Goal: Information Seeking & Learning: Check status

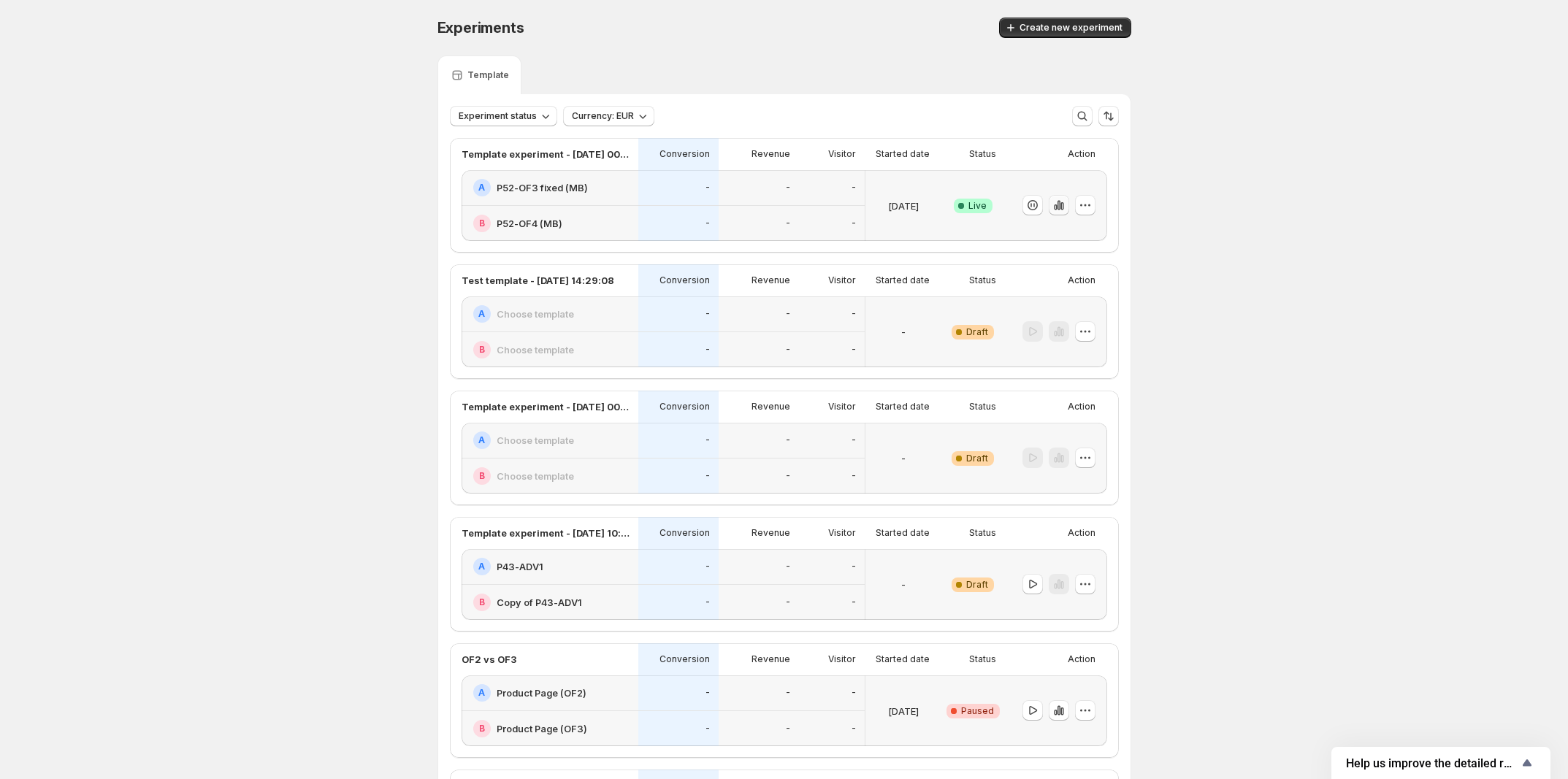
click at [1064, 206] on icon "button" at bounding box center [1061, 206] width 3 height 8
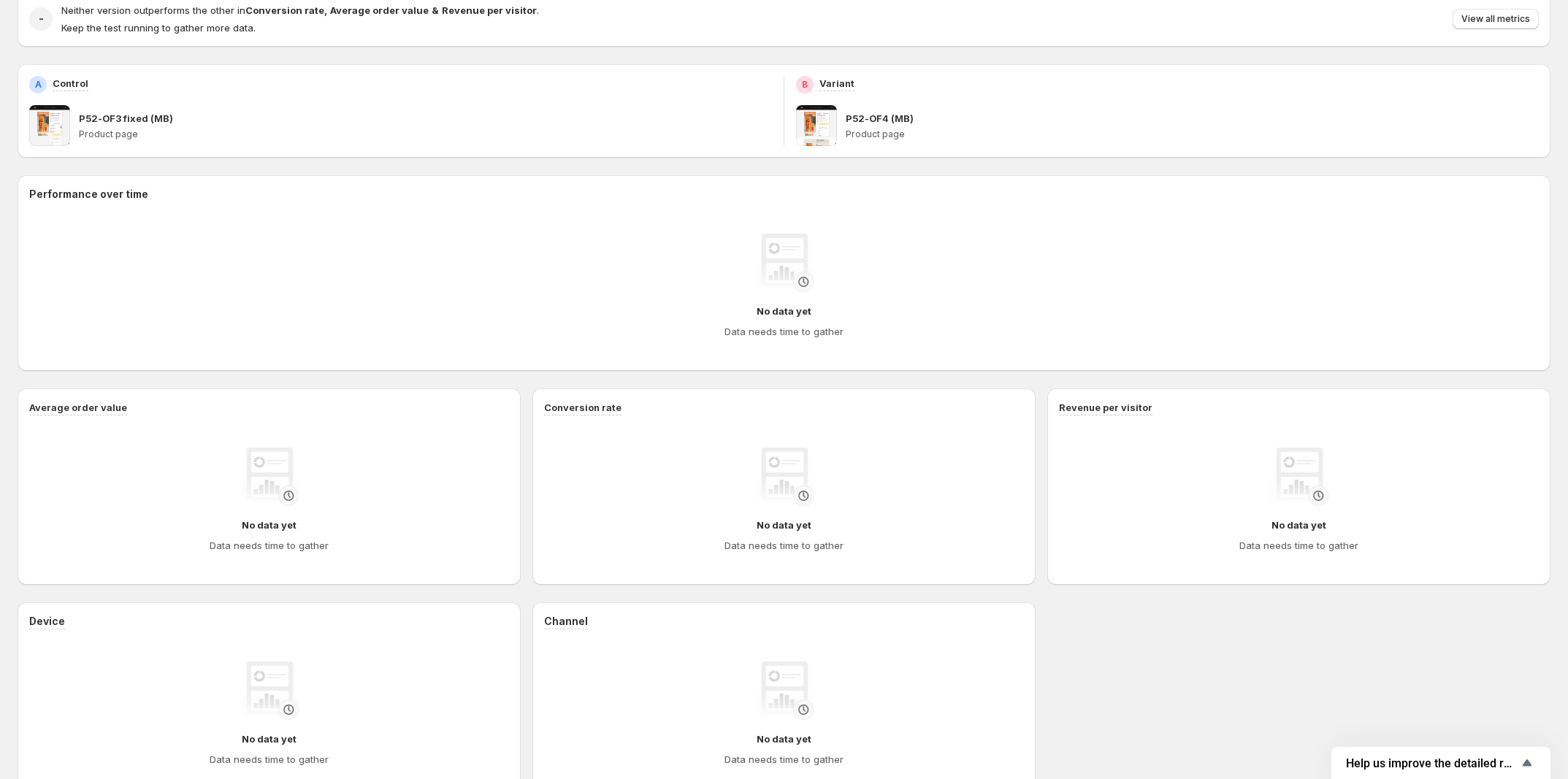
scroll to position [39, 0]
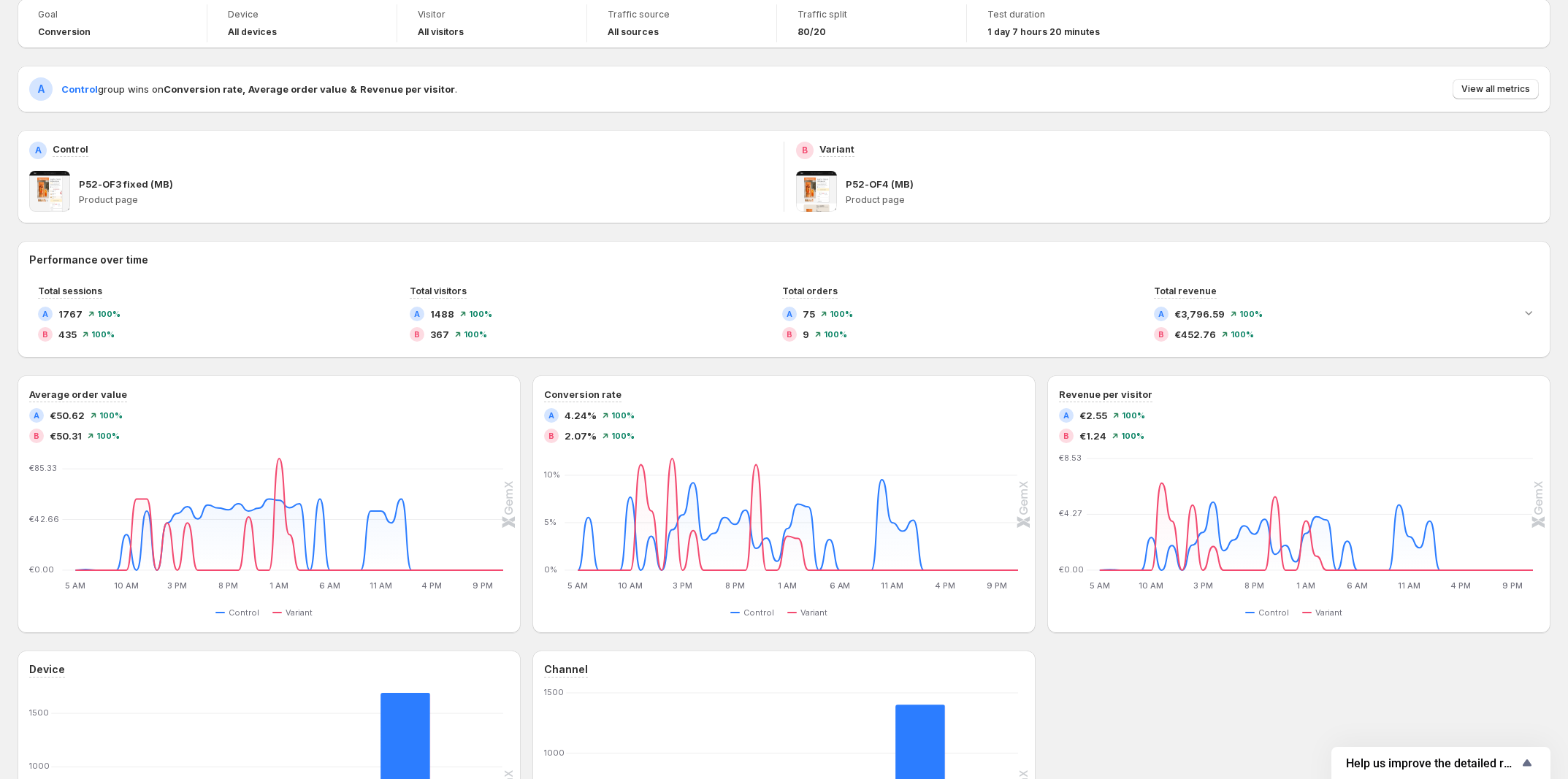
scroll to position [91, 0]
click at [1501, 86] on span "View all metrics" at bounding box center [1495, 88] width 68 height 12
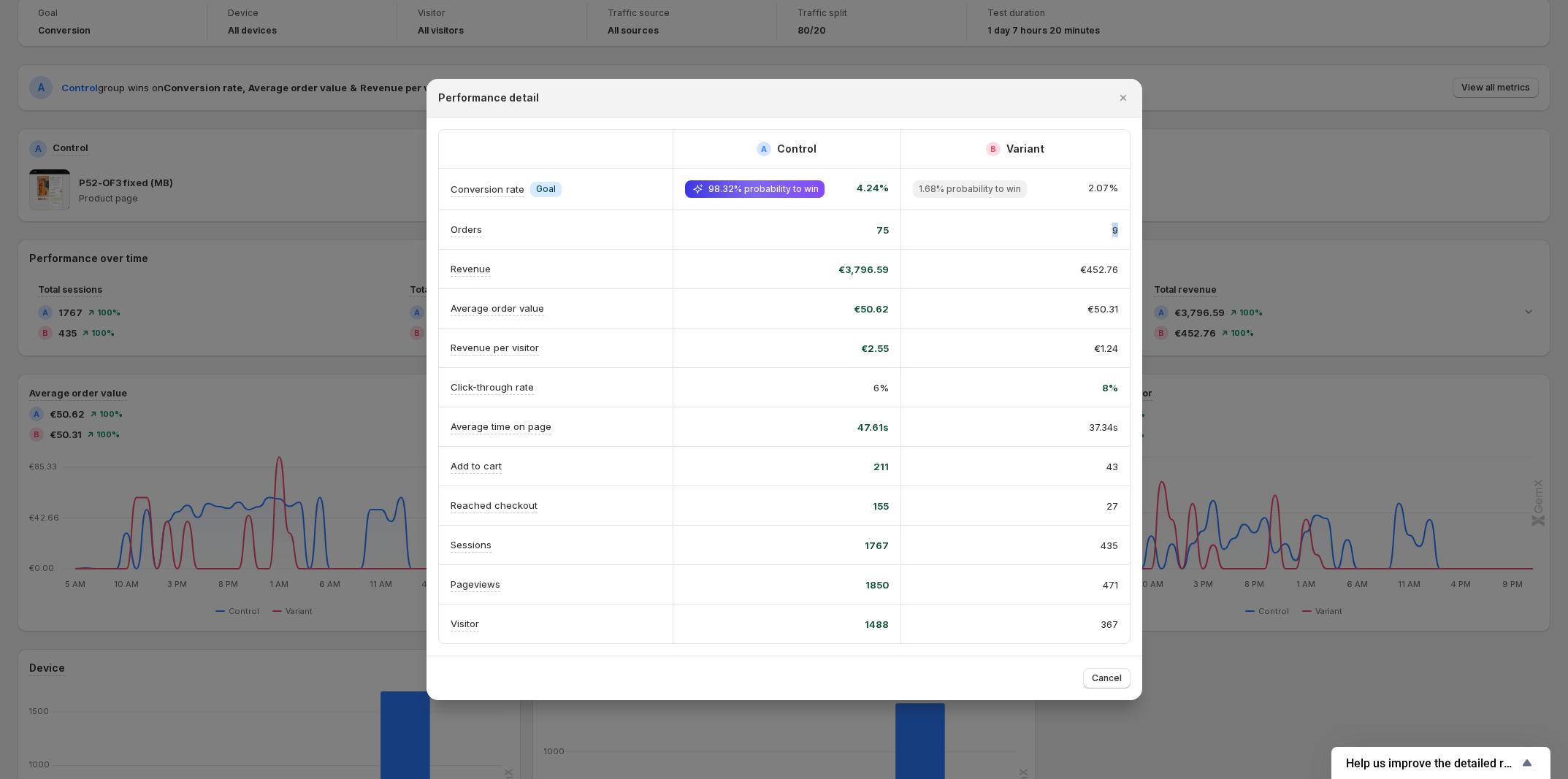
scroll to position [0, 1]
drag, startPoint x: 1092, startPoint y: 224, endPoint x: 1136, endPoint y: 212, distance: 45.6
click at [1124, 221] on div "9" at bounding box center [1015, 230] width 229 height 38
click at [1173, 194] on div at bounding box center [784, 390] width 1568 height 779
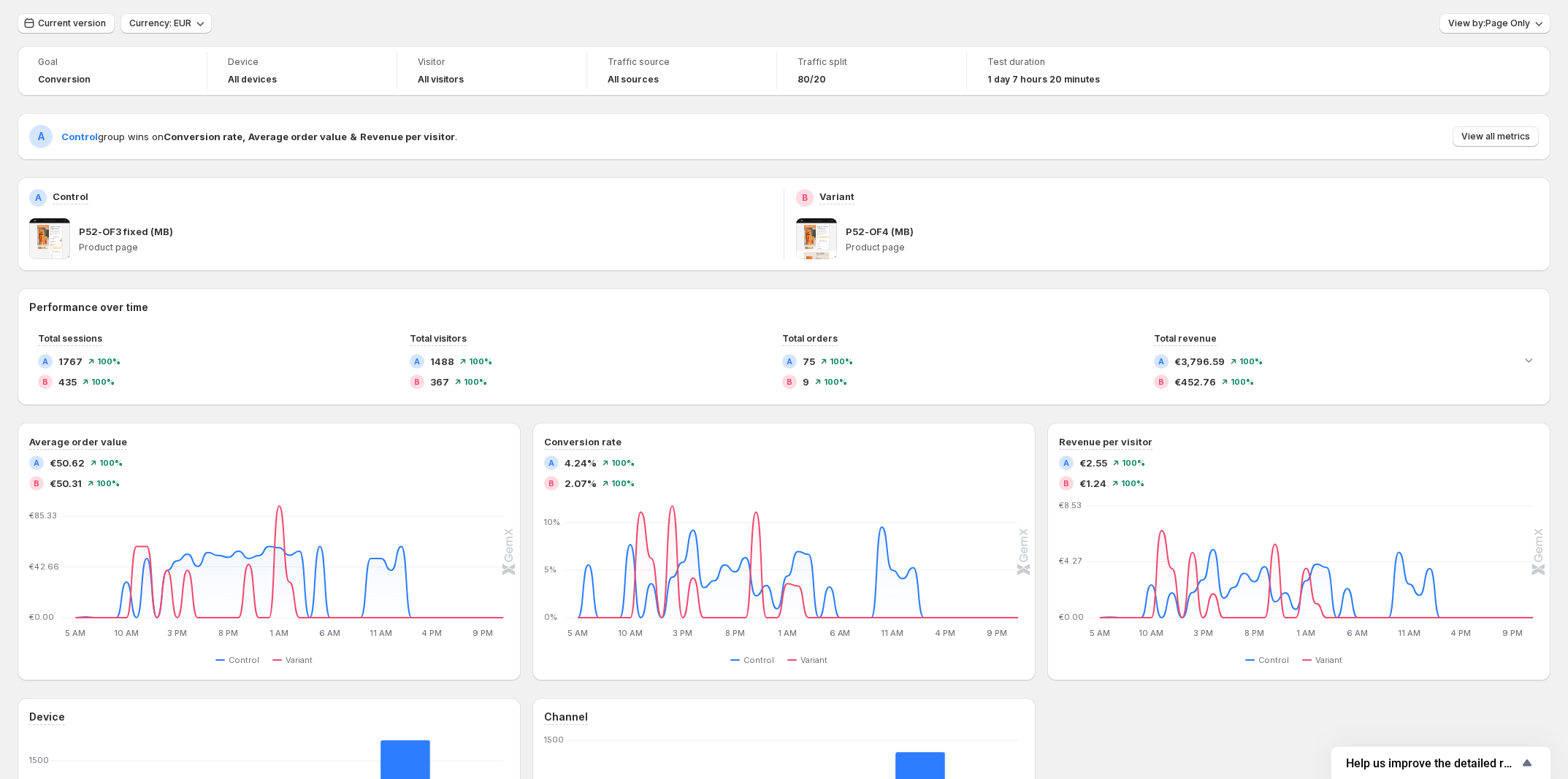
scroll to position [0, 0]
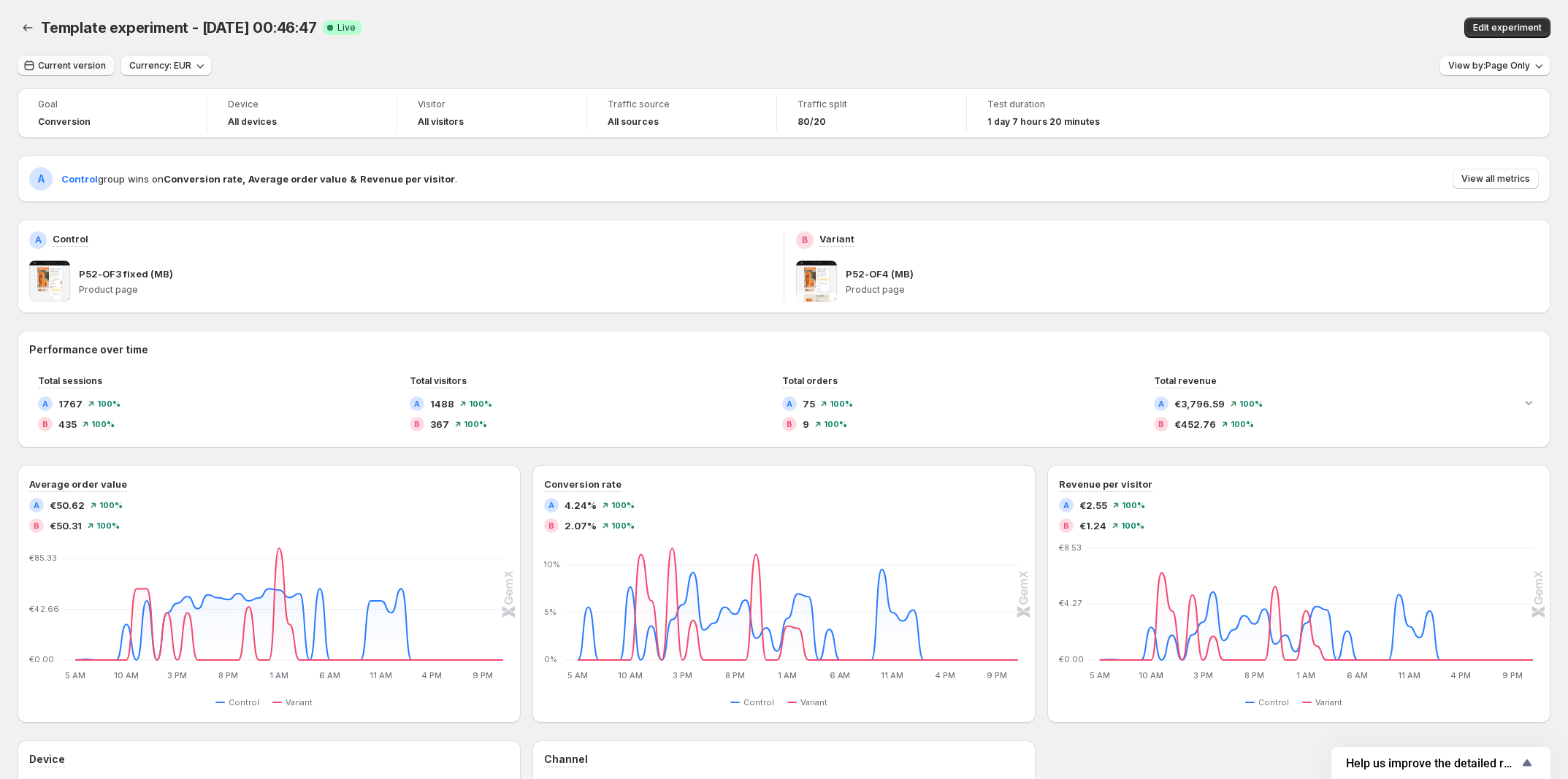
click at [72, 74] on button "Current version" at bounding box center [66, 66] width 97 height 20
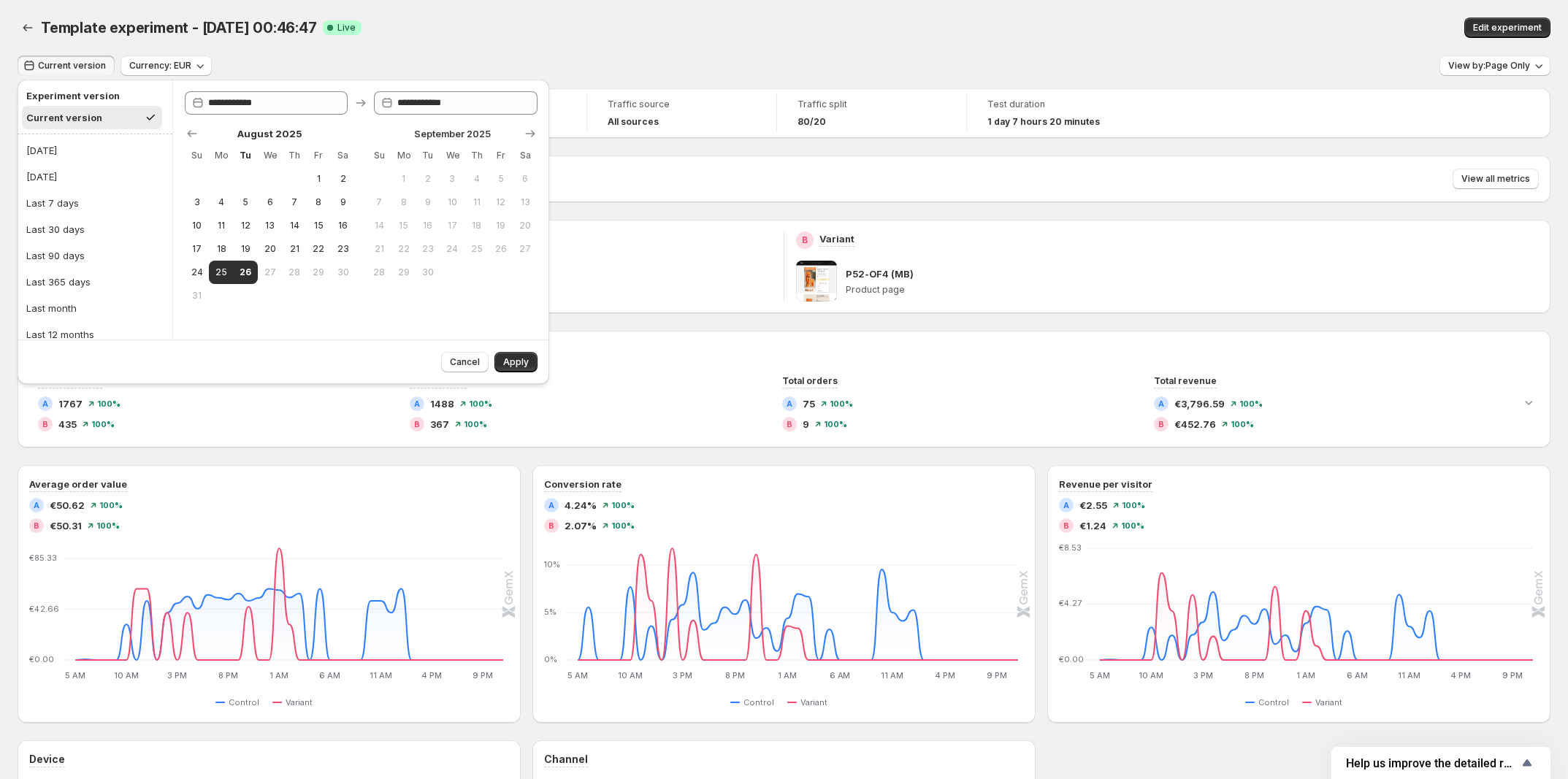
click at [97, 117] on div "Current version" at bounding box center [64, 117] width 76 height 14
click at [513, 360] on span "Apply" at bounding box center [516, 362] width 25 height 12
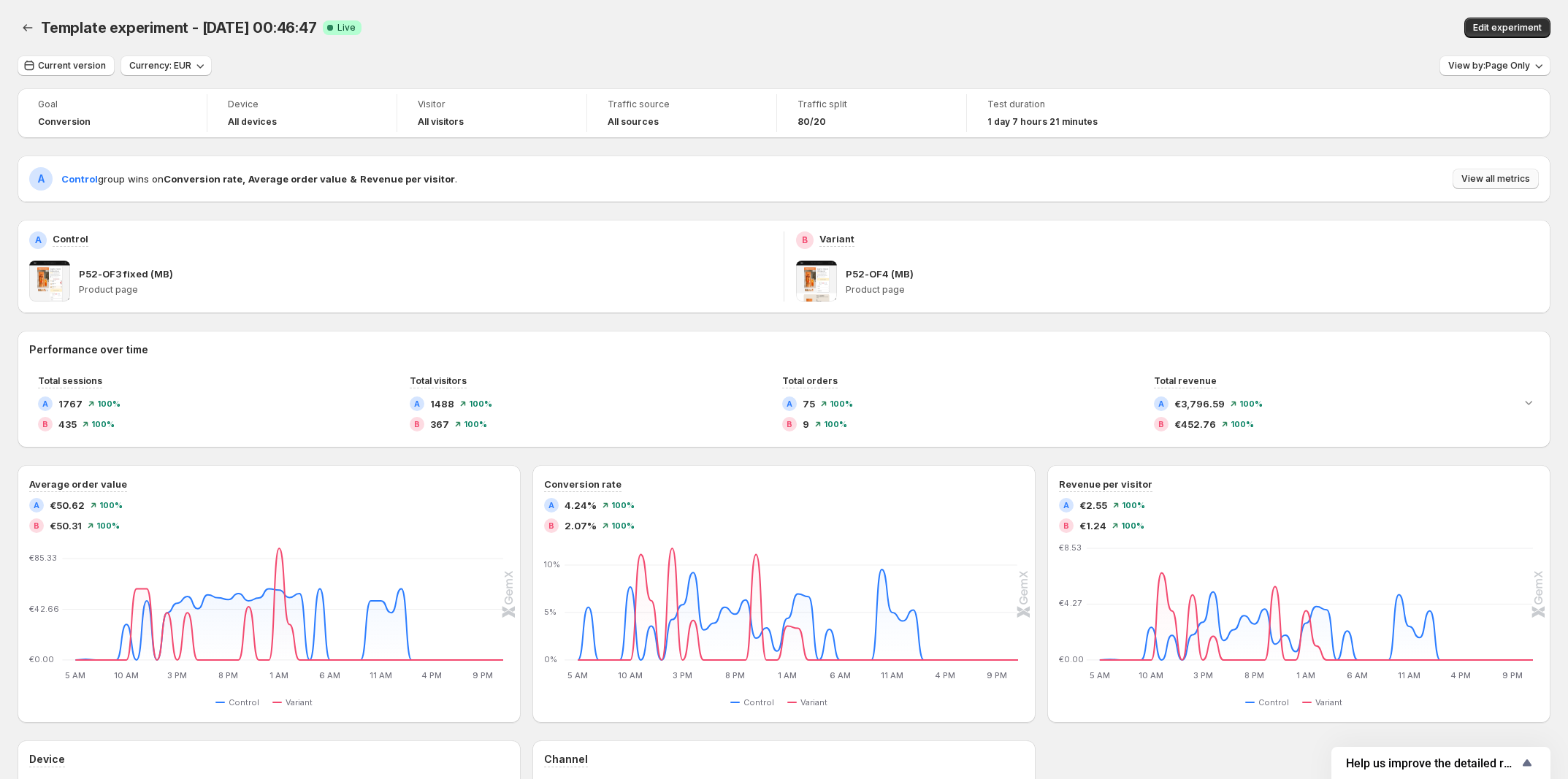
click at [1487, 180] on span "View all metrics" at bounding box center [1495, 179] width 68 height 12
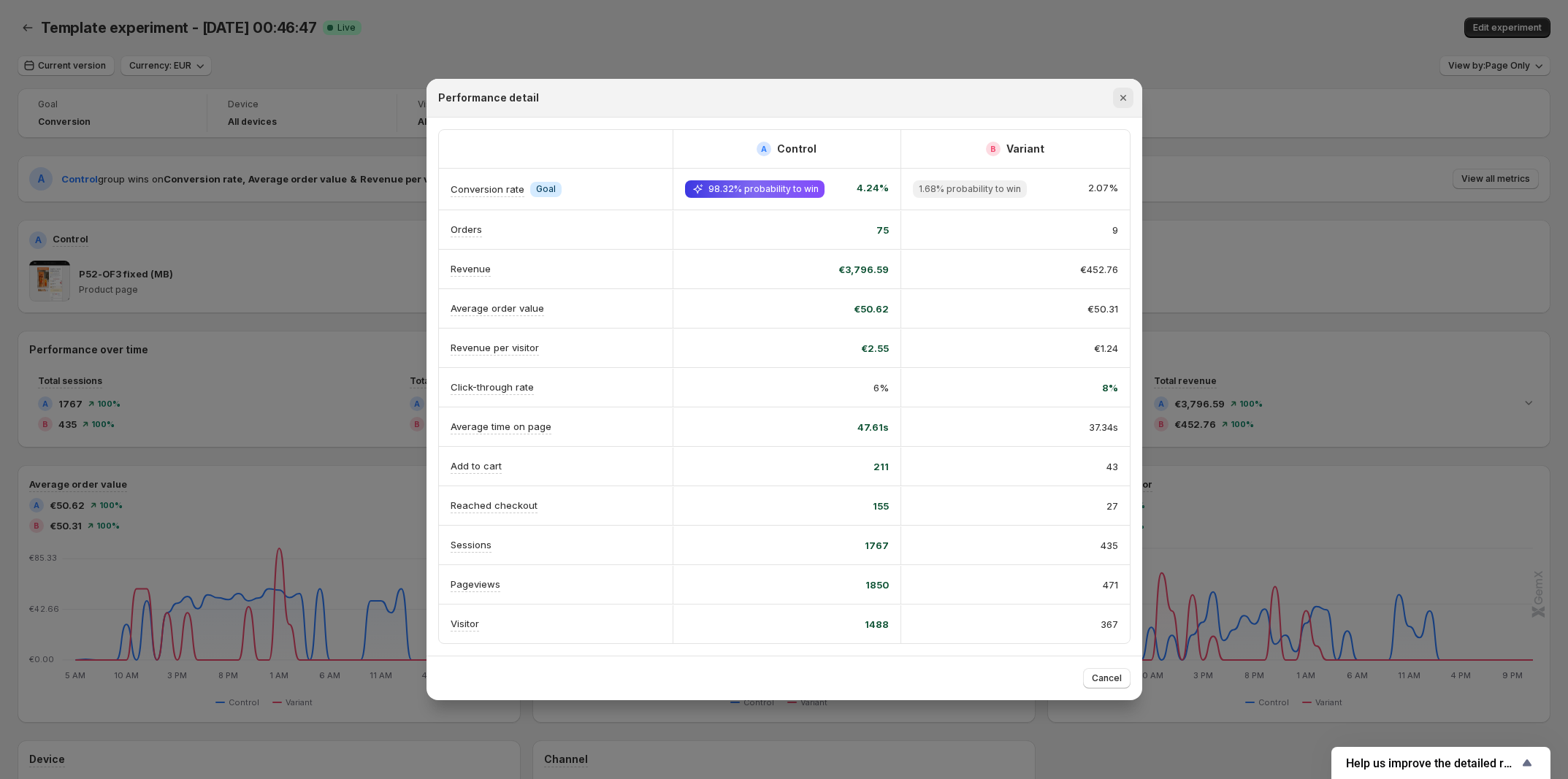
click at [1124, 97] on icon "Close" at bounding box center [1123, 97] width 14 height 14
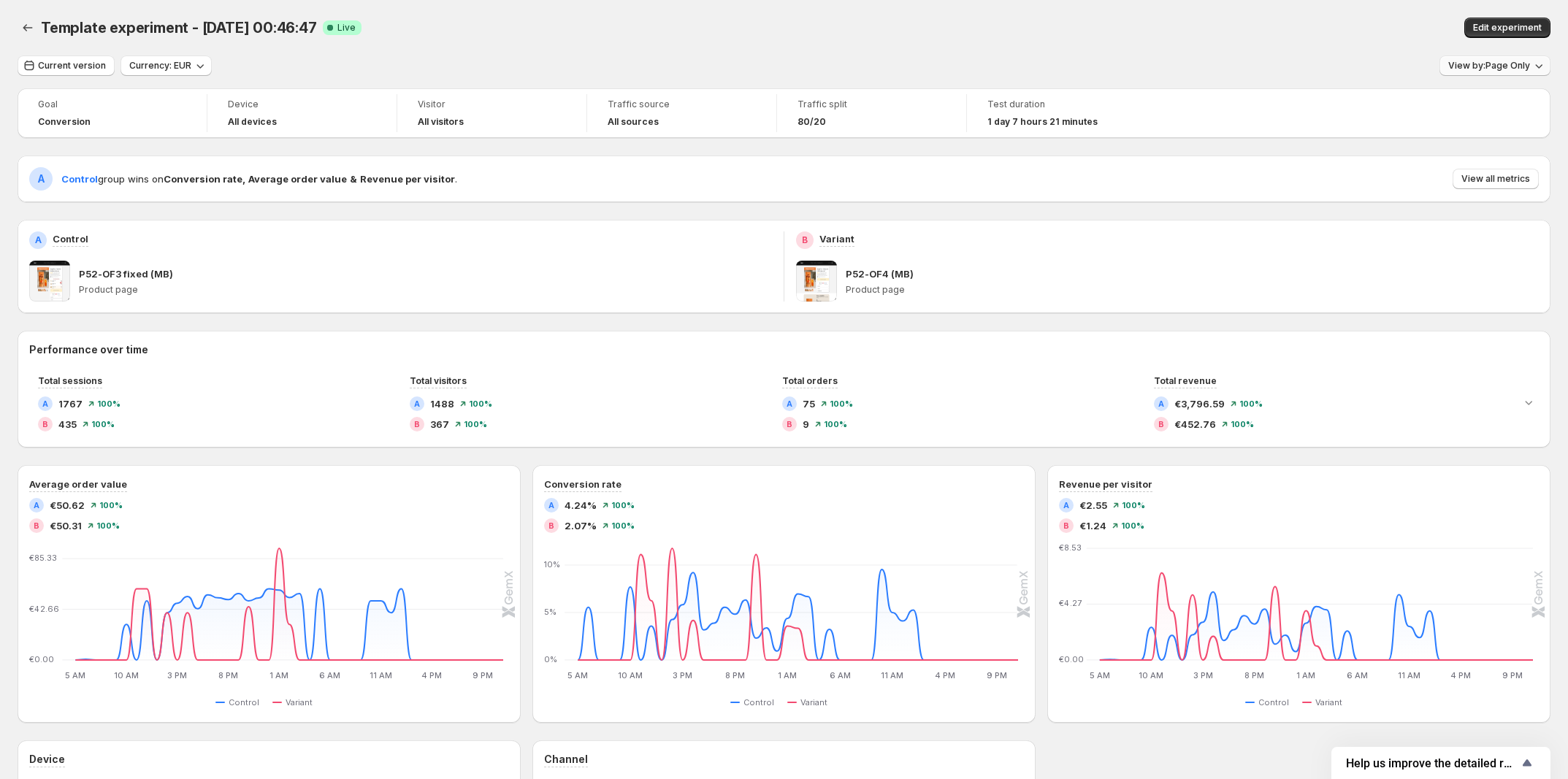
click at [1519, 66] on span "View by: Page Only" at bounding box center [1489, 66] width 82 height 12
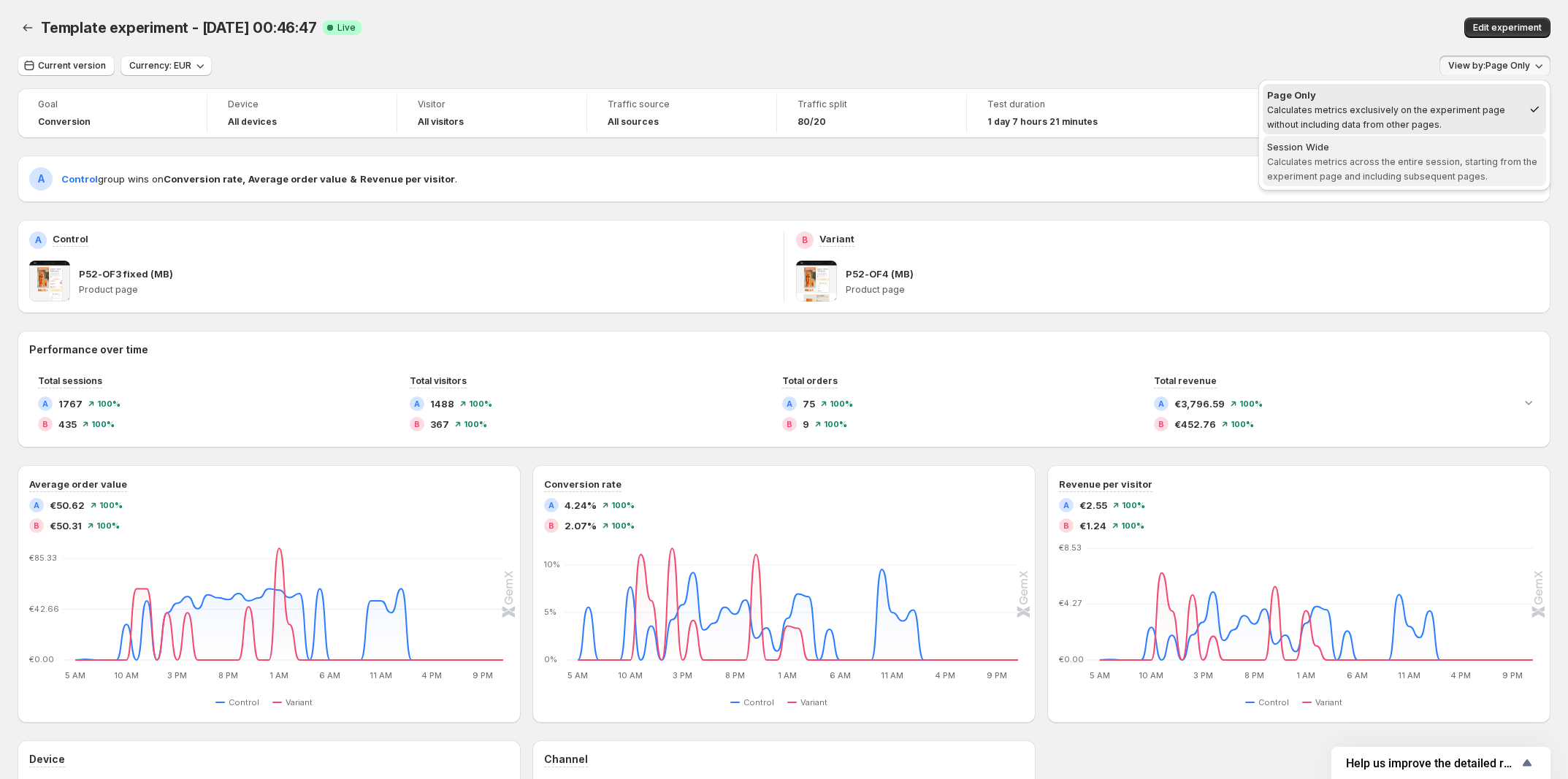
click at [1436, 158] on span "Calculates metrics across the entire session, starting from the experiment page…" at bounding box center [1402, 169] width 270 height 25
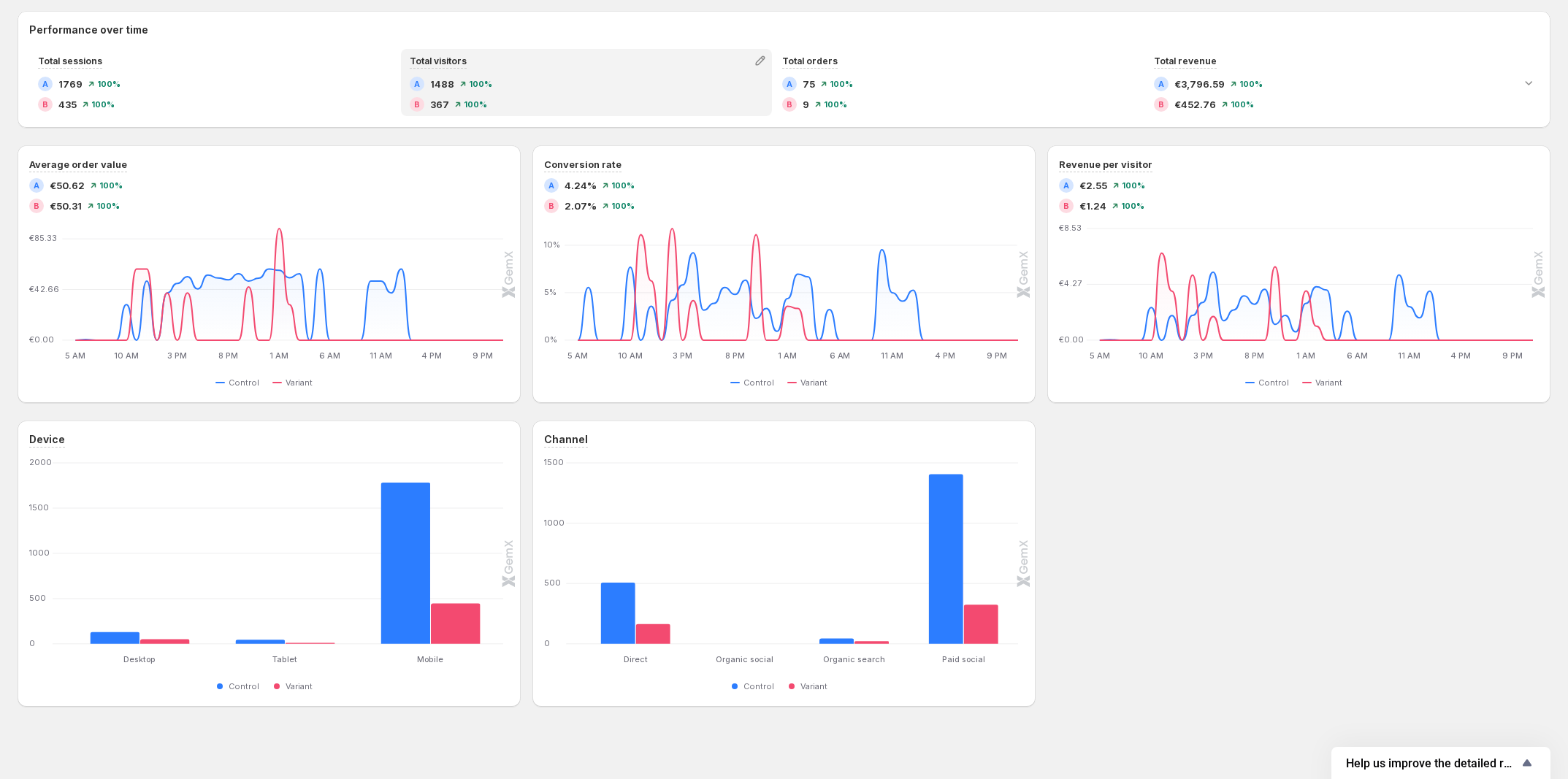
scroll to position [326, 0]
